Goal: Information Seeking & Learning: Learn about a topic

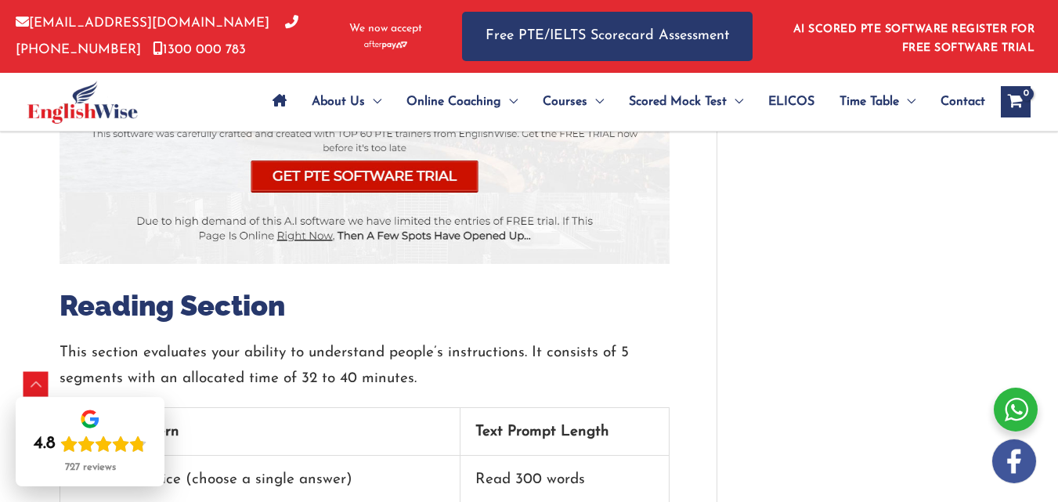
scroll to position [2169, 0]
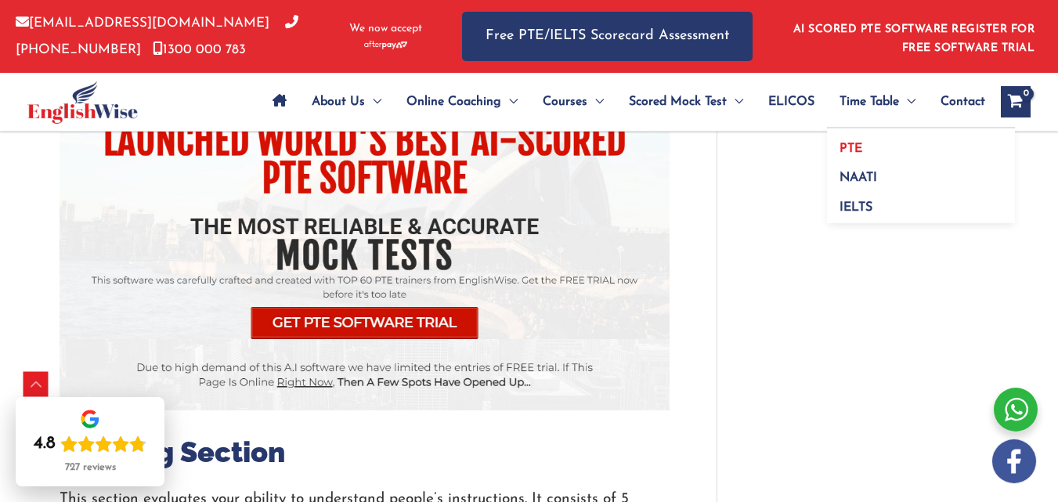
click at [858, 149] on span "PTE" at bounding box center [851, 149] width 23 height 13
